Goal: Information Seeking & Learning: Learn about a topic

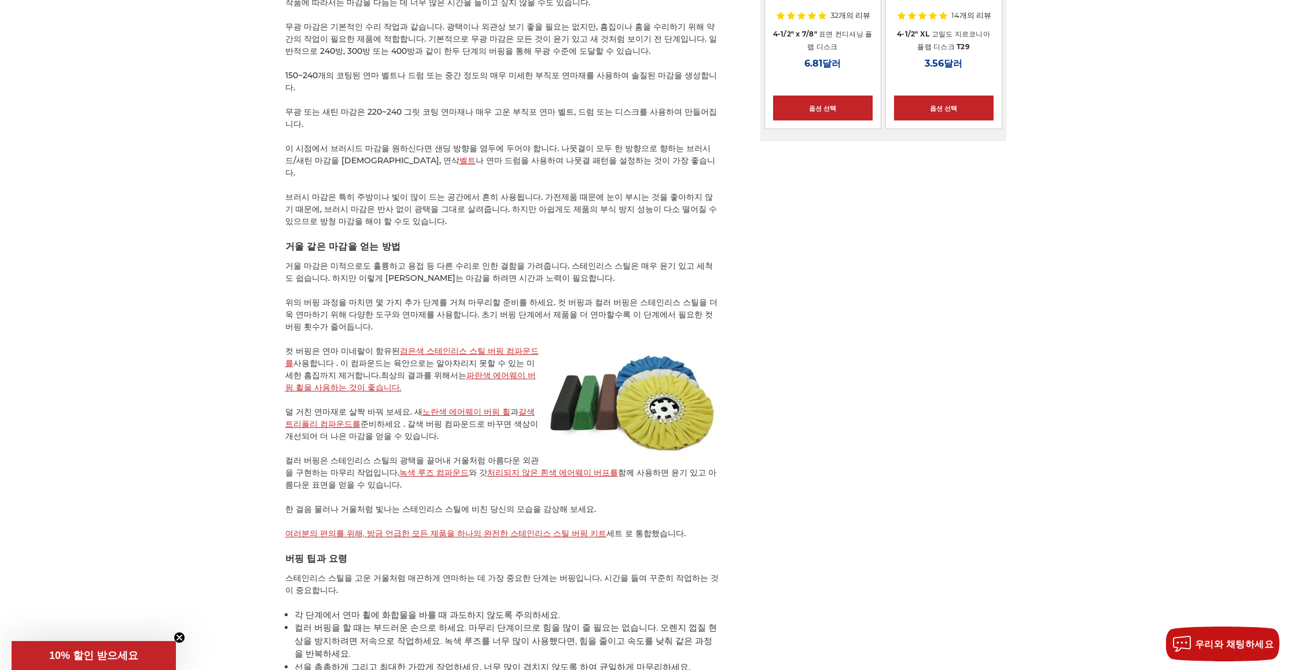
scroll to position [1600, 0]
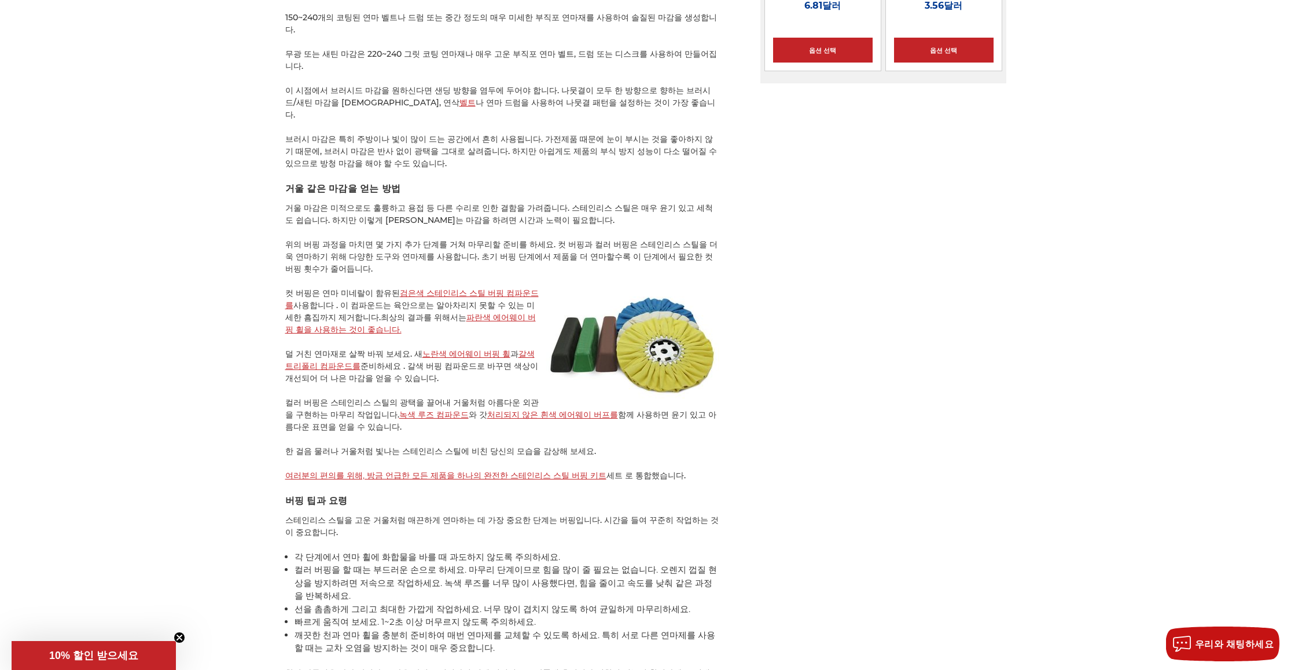
drag, startPoint x: 621, startPoint y: 352, endPoint x: 866, endPoint y: 271, distance: 257.9
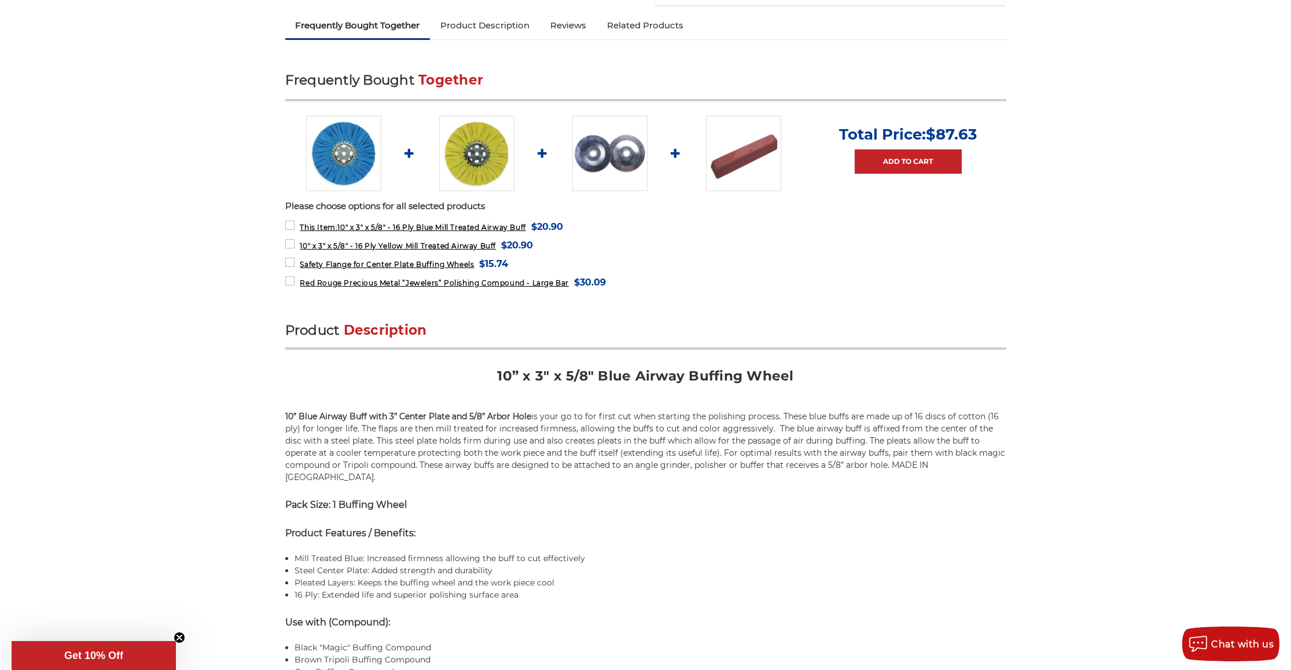
scroll to position [521, 0]
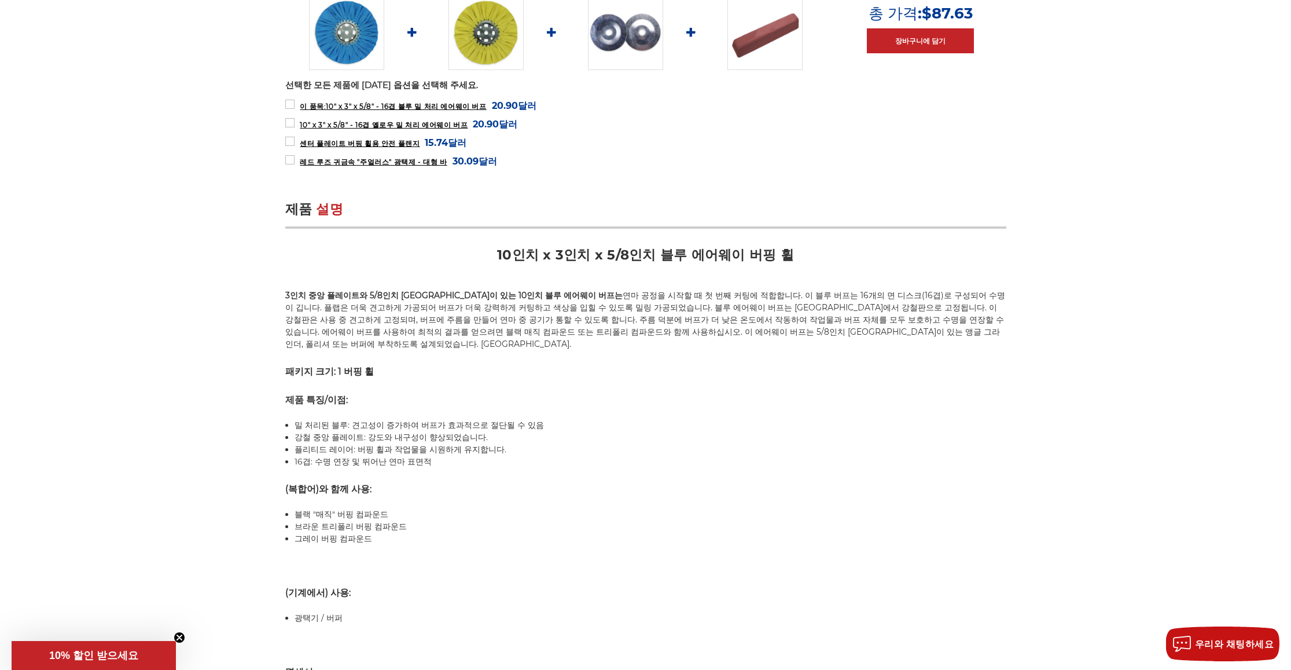
click at [569, 454] on li "플리티드 레이어: 버핑 휠과 작업물을 시원하게 유지합니다." at bounding box center [651, 449] width 712 height 12
